Goal: Information Seeking & Learning: Learn about a topic

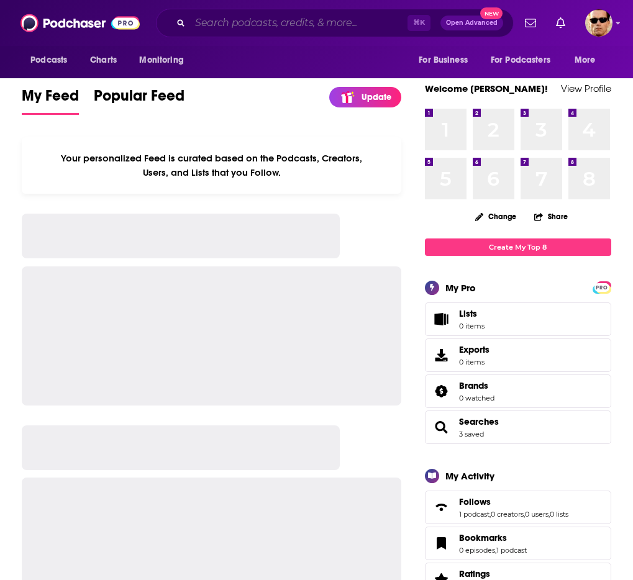
click at [241, 32] on input "Search podcasts, credits, & more..." at bounding box center [298, 23] width 217 height 20
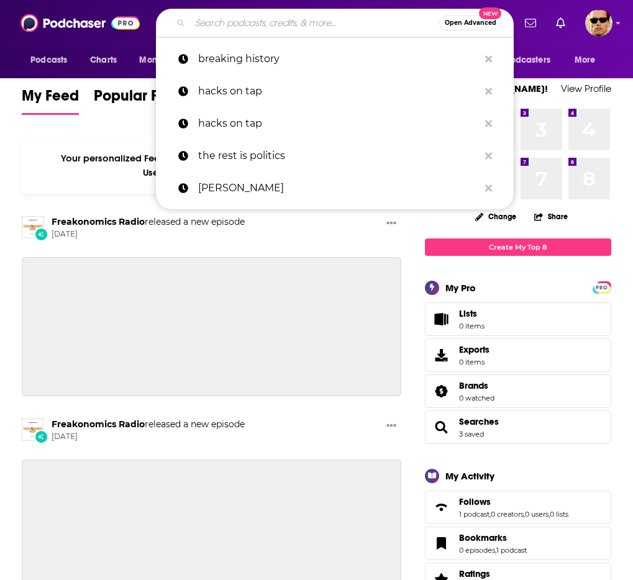
paste input "The Listening Post"
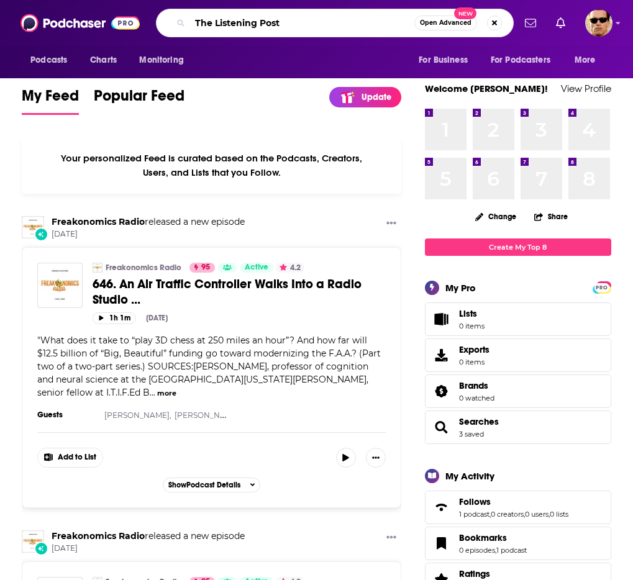
type input "The Listening Post"
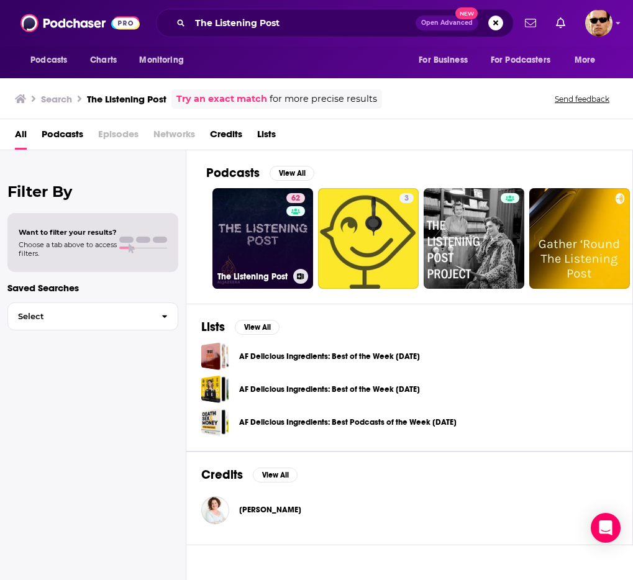
click at [259, 243] on link "62 The Listening Post" at bounding box center [262, 238] width 101 height 101
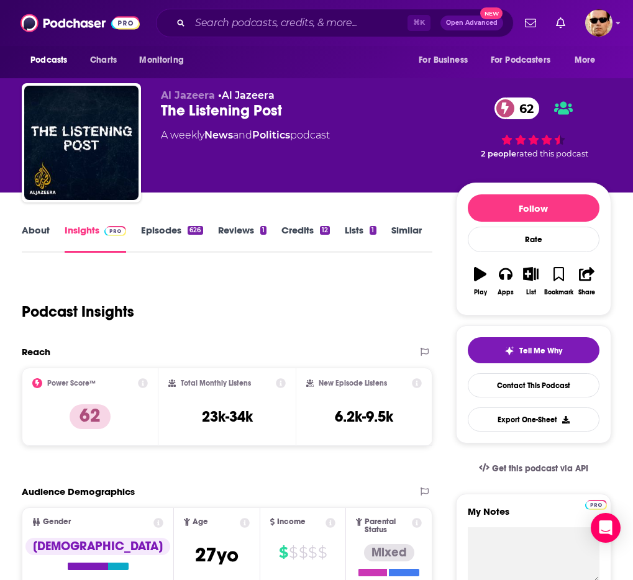
click at [150, 223] on div "About Insights Episodes 626 Reviews 1 Credits 12 Lists 1 Similar" at bounding box center [227, 237] width 410 height 30
click at [155, 229] on link "Episodes 626" at bounding box center [171, 238] width 61 height 29
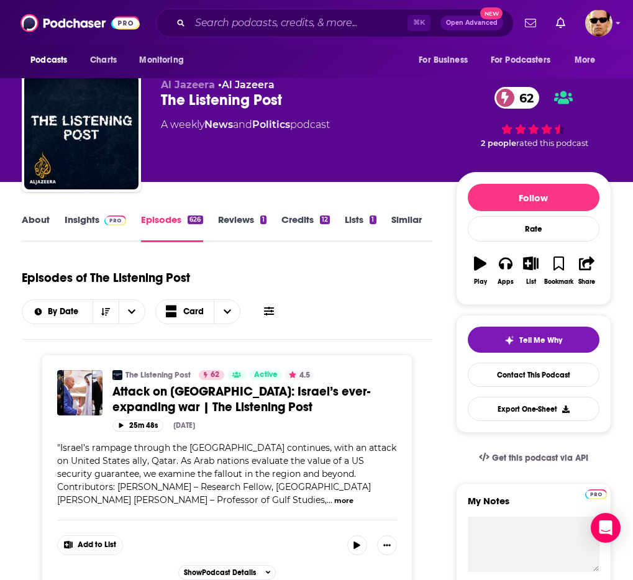
scroll to position [11, 0]
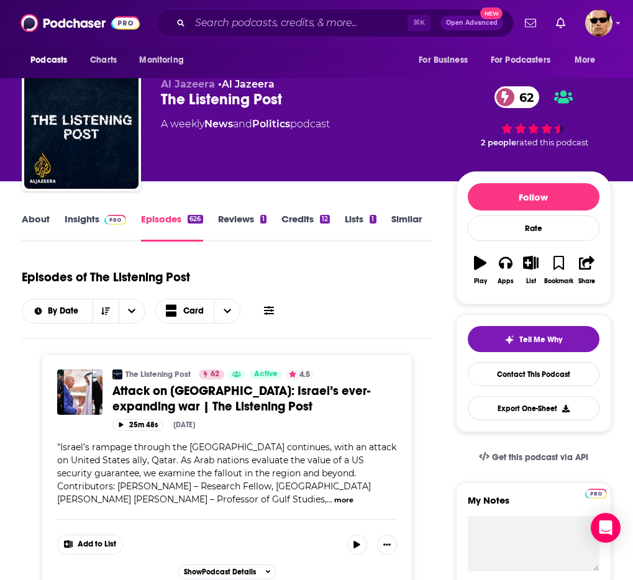
click at [66, 216] on link "Insights" at bounding box center [95, 227] width 61 height 29
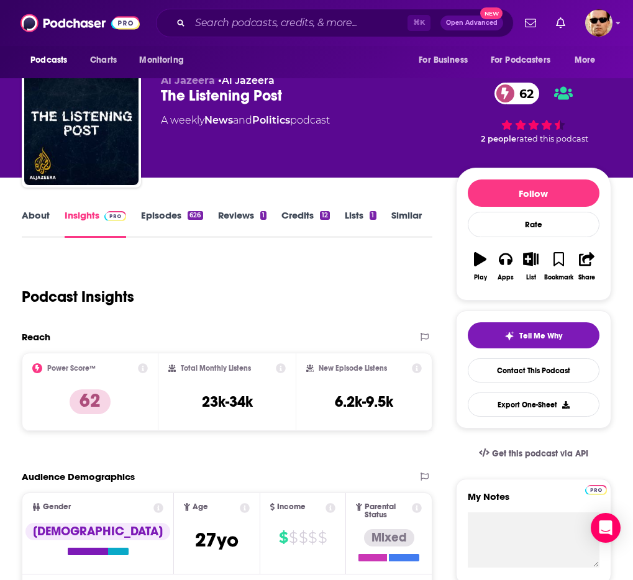
scroll to position [17, 0]
